Goal: Transaction & Acquisition: Purchase product/service

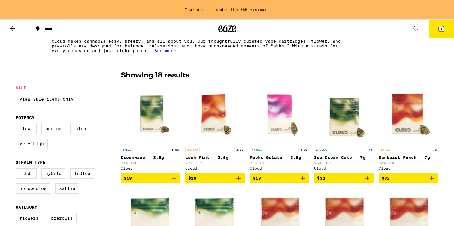
scroll to position [102, 0]
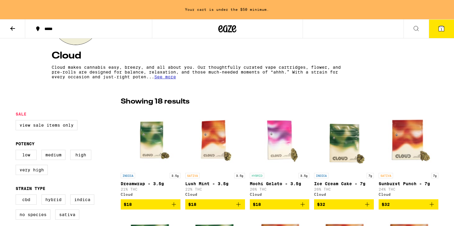
click at [158, 137] on img "Open page for Dreamwrap - 3.5g from Cloud" at bounding box center [151, 140] width 60 height 60
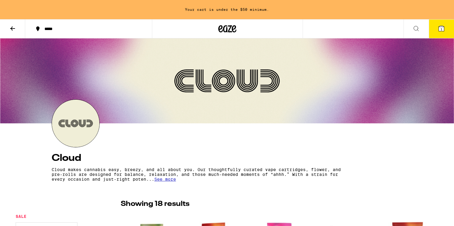
click at [13, 30] on icon at bounding box center [12, 28] width 7 height 7
click at [8, 28] on button at bounding box center [12, 29] width 25 height 19
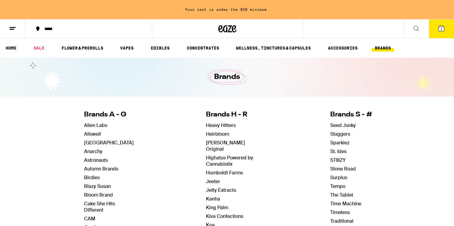
click at [6, 28] on button at bounding box center [12, 29] width 25 height 19
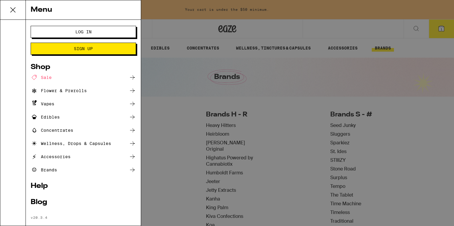
click at [210, 104] on div "Menu Log In Sign Up Shop Sale Flower & Prerolls Vapes Edibles Concentrates Well…" at bounding box center [227, 113] width 454 height 226
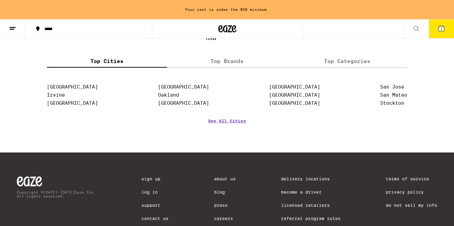
scroll to position [405, 0]
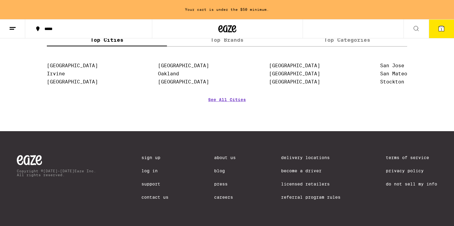
click at [148, 155] on link "Sign Up" at bounding box center [154, 157] width 27 height 5
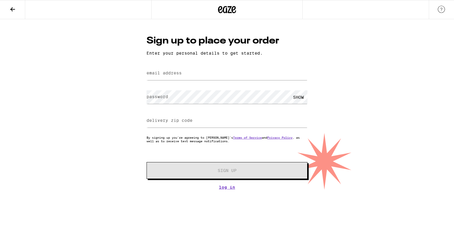
click at [59, 176] on div "Sign up to place your order Enter your personal details to get started. email a…" at bounding box center [227, 104] width 454 height 170
